Goal: Transaction & Acquisition: Purchase product/service

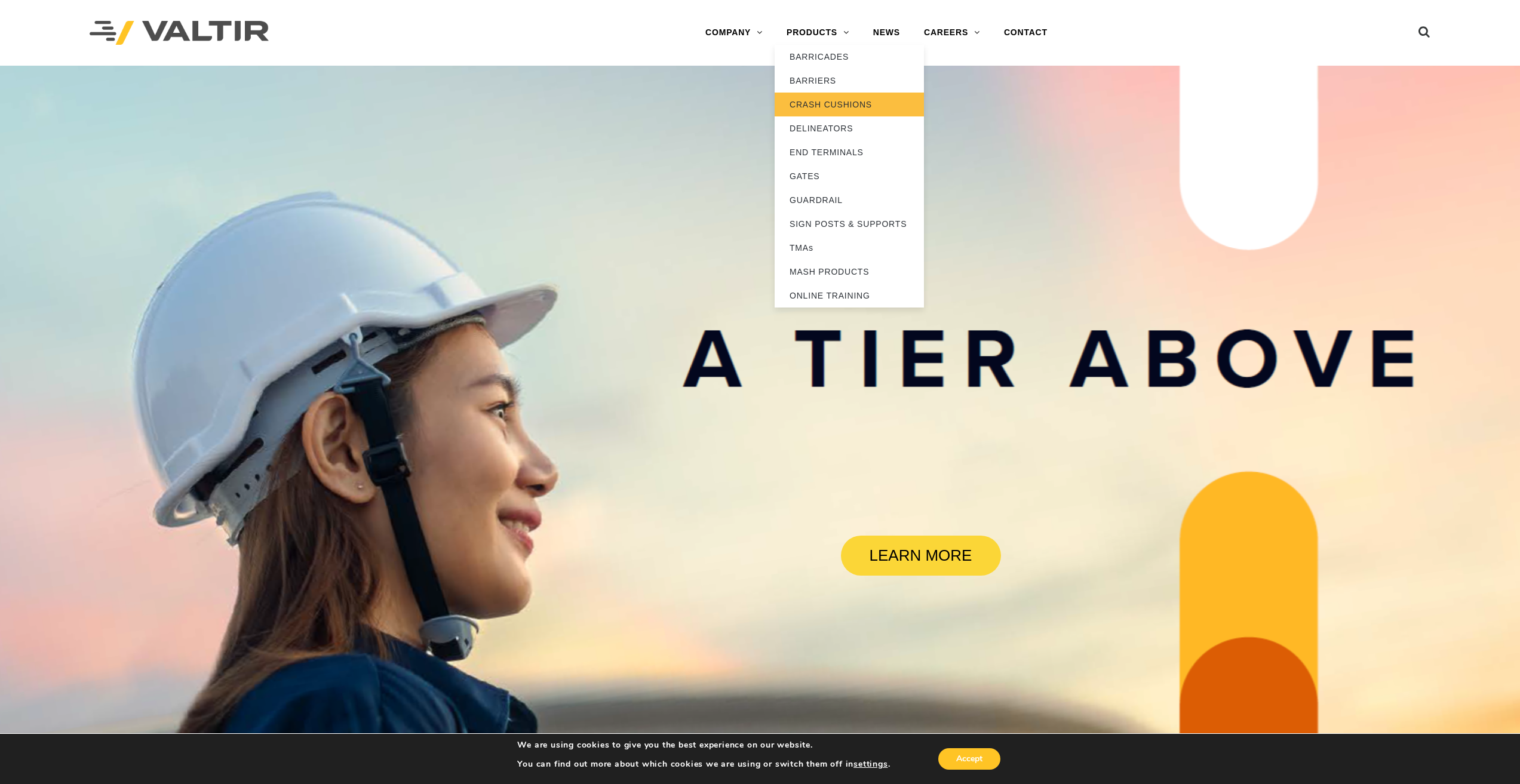
click at [842, 104] on link "CRASH CUSHIONS" at bounding box center [849, 105] width 149 height 24
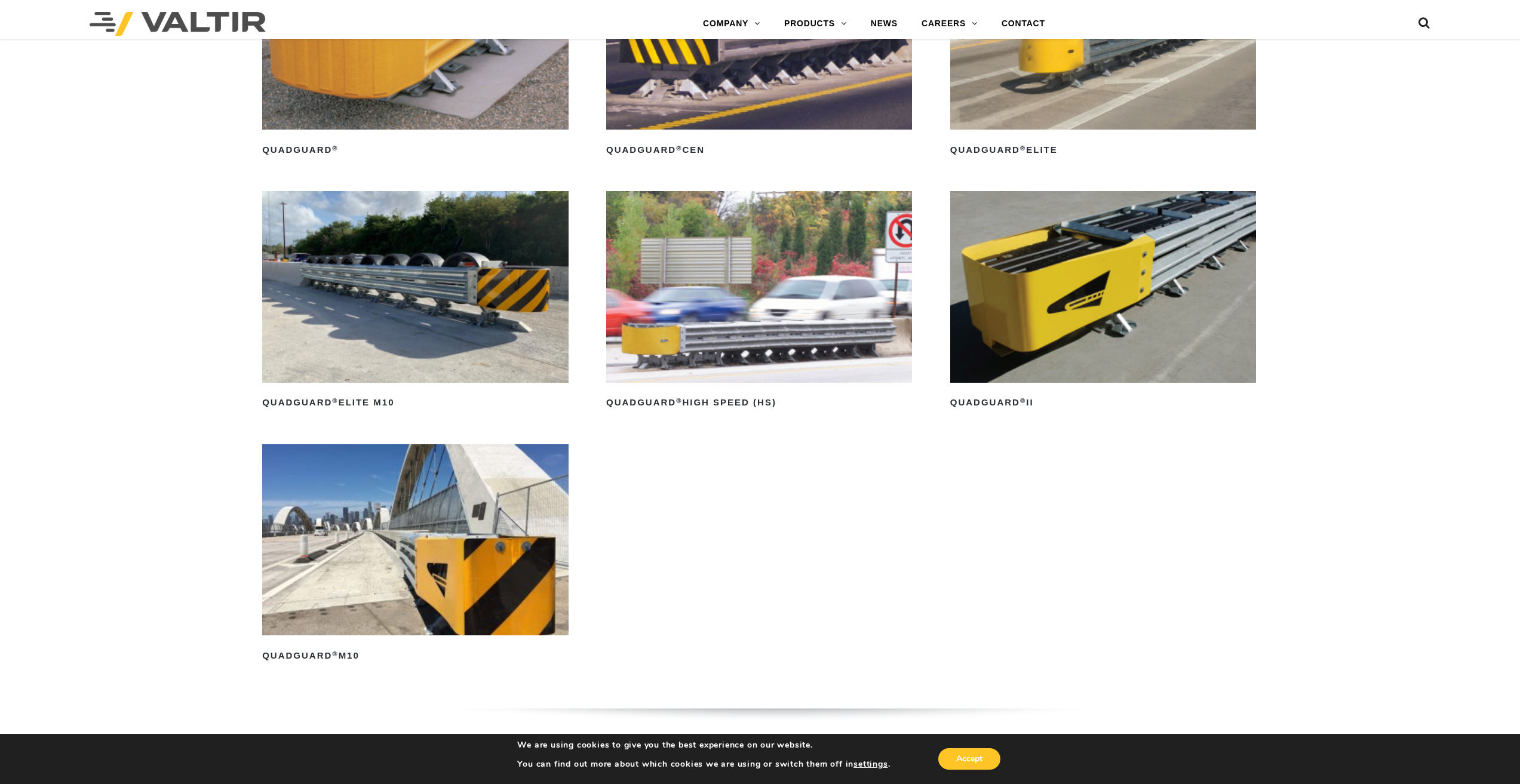
scroll to position [1194, 0]
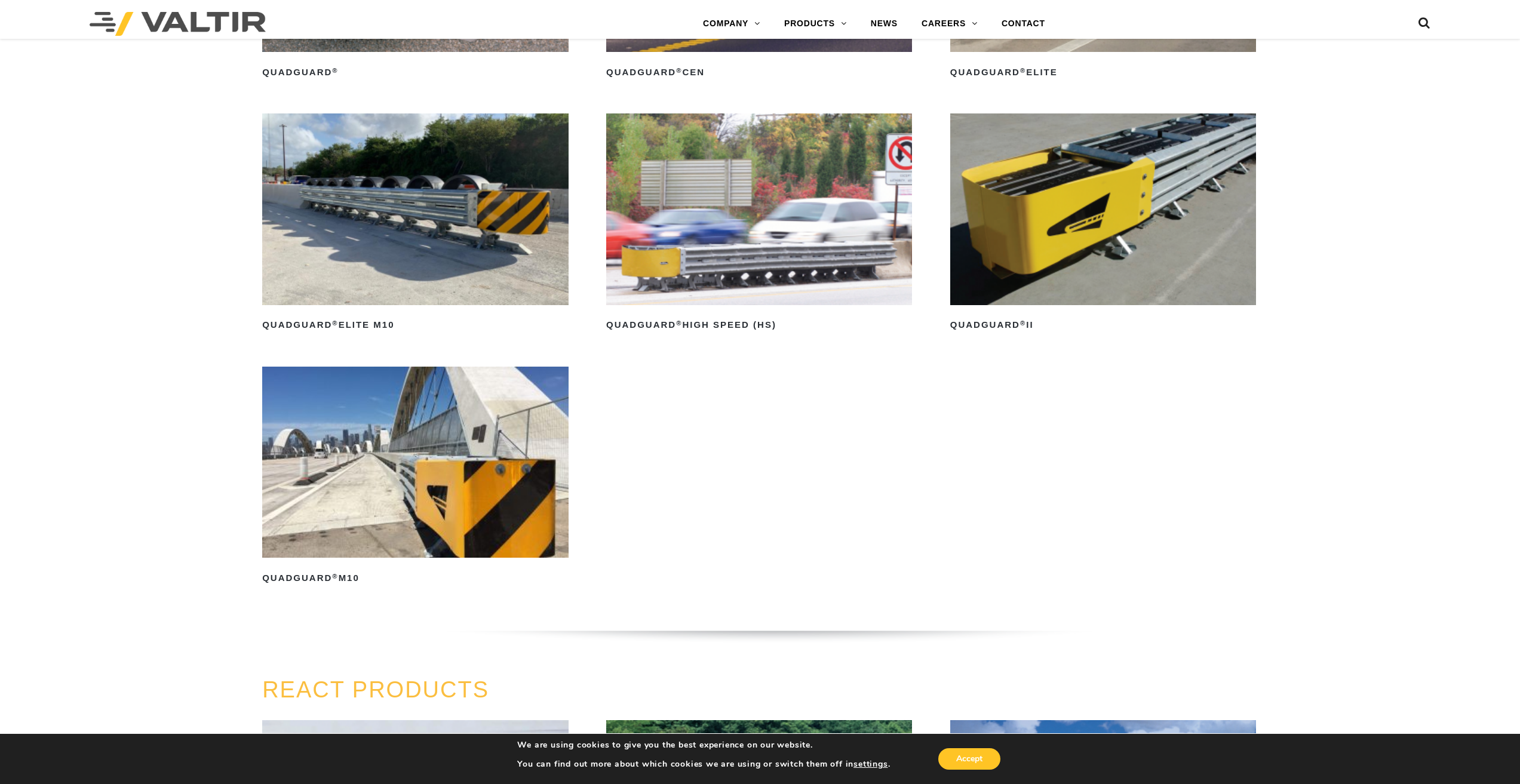
click at [1122, 253] on img at bounding box center [1103, 209] width 306 height 191
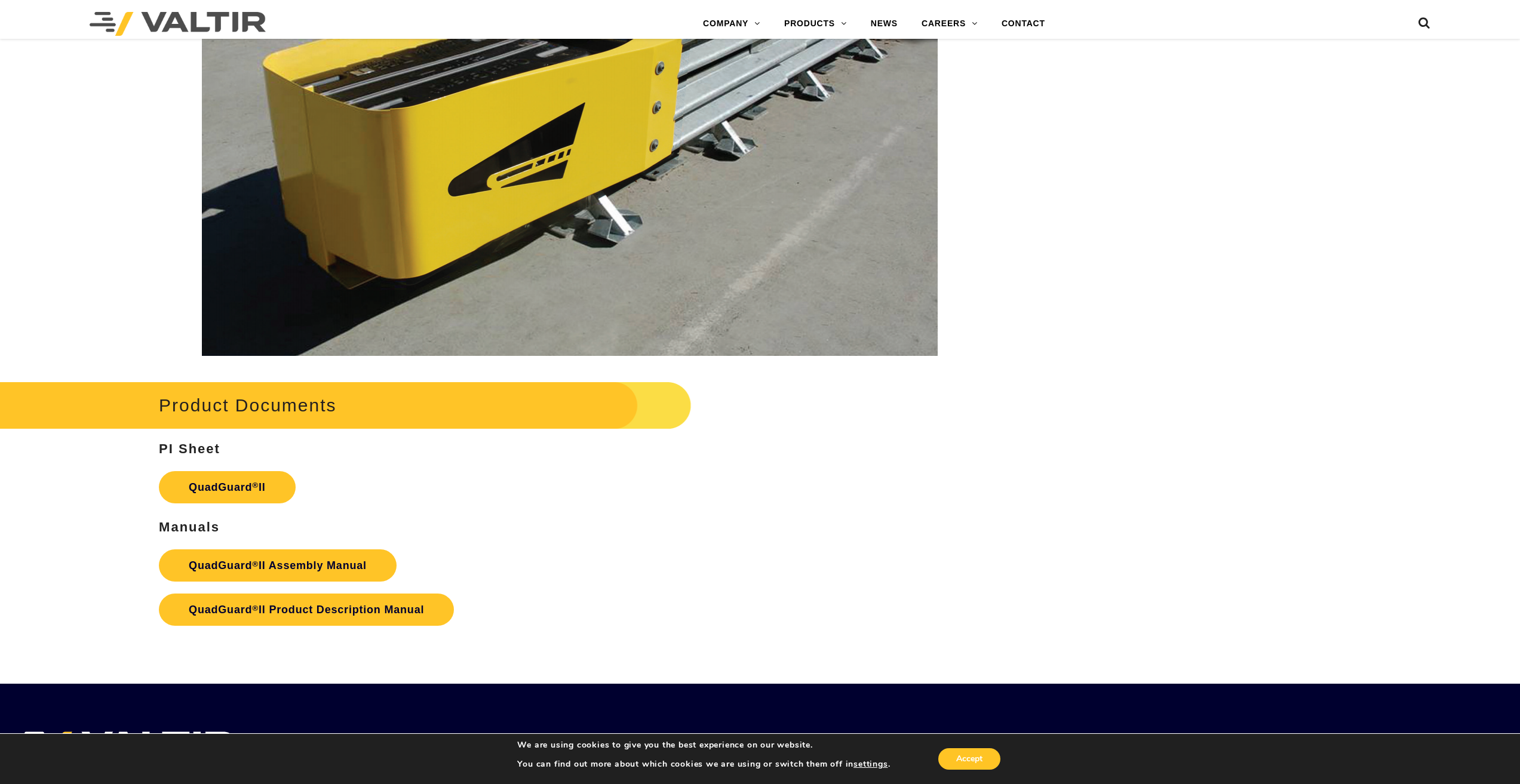
scroll to position [2209, 0]
